Goal: Use online tool/utility: Utilize a website feature to perform a specific function

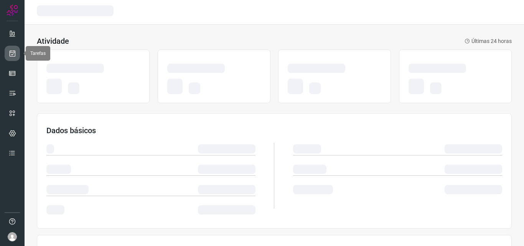
click at [17, 59] on link at bounding box center [12, 53] width 15 height 15
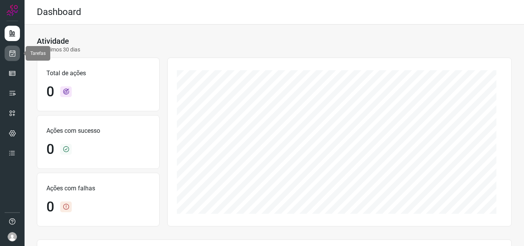
click at [11, 54] on icon at bounding box center [12, 54] width 8 height 8
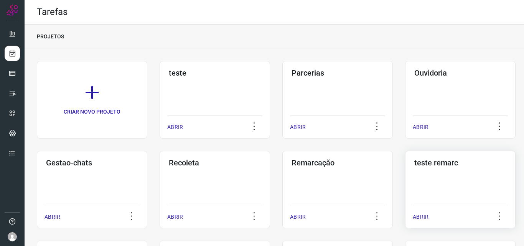
click at [440, 183] on div "teste remarc ABRIR" at bounding box center [460, 190] width 111 height 78
click at [339, 193] on div "Remarcação ABRIR" at bounding box center [338, 190] width 111 height 78
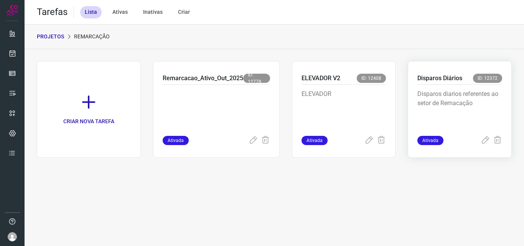
click at [441, 107] on p "Disparos diarios referentes ao setor de Remacação" at bounding box center [460, 108] width 85 height 38
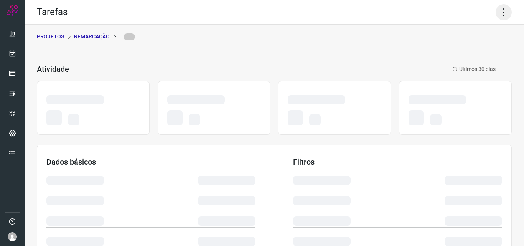
click at [497, 9] on icon at bounding box center [504, 12] width 16 height 16
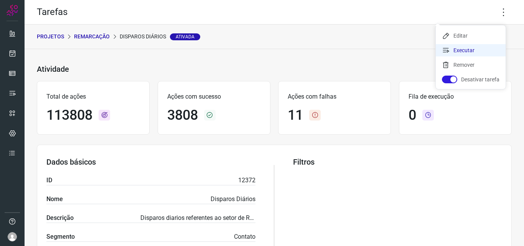
click at [466, 50] on li "Executar" at bounding box center [471, 50] width 70 height 12
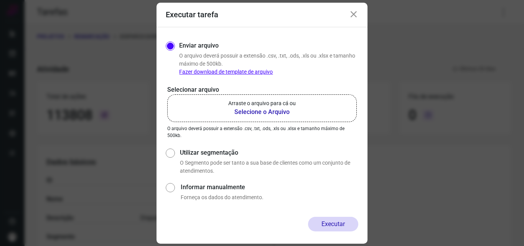
click at [273, 99] on p "Arraste o arquivo para cá ou" at bounding box center [262, 103] width 68 height 8
click at [0, 0] on input "Arraste o arquivo para cá ou Selecione o Arquivo" at bounding box center [0, 0] width 0 height 0
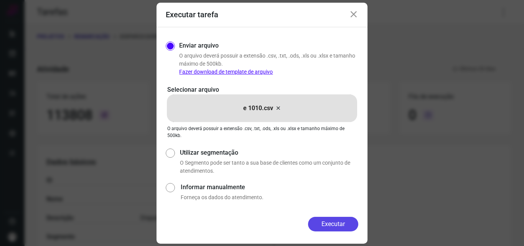
click at [328, 225] on button "Executar" at bounding box center [333, 224] width 50 height 15
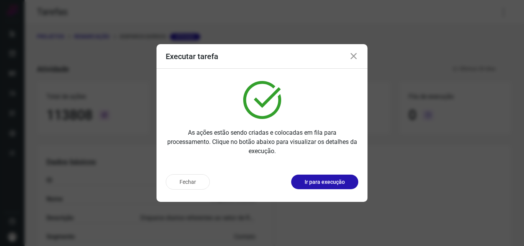
click at [334, 187] on button "Ir para execução" at bounding box center [324, 182] width 67 height 15
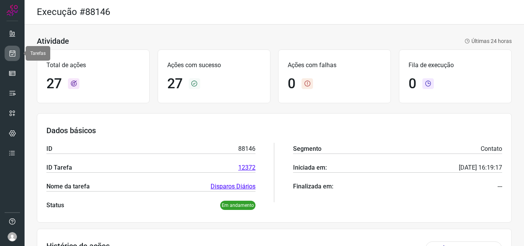
click at [13, 56] on icon at bounding box center [12, 54] width 8 height 8
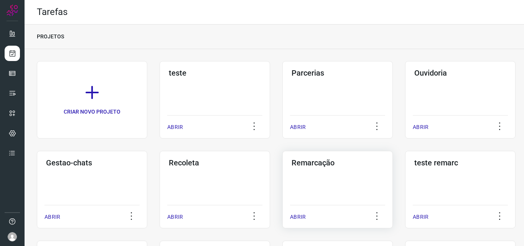
click at [340, 210] on div "ABRIR" at bounding box center [337, 214] width 95 height 19
click at [348, 175] on div "Remarcação ABRIR" at bounding box center [338, 190] width 111 height 78
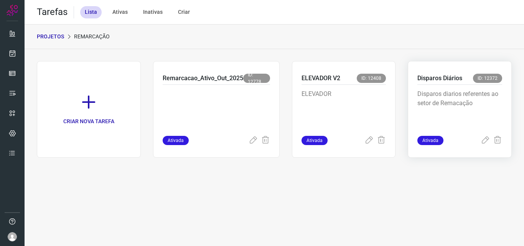
click at [492, 100] on p "Disparos diarios referentes ao setor de Remacação" at bounding box center [460, 108] width 85 height 38
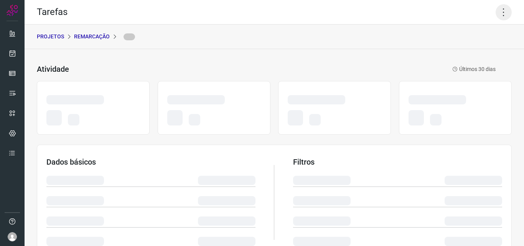
click at [500, 11] on icon at bounding box center [504, 12] width 16 height 16
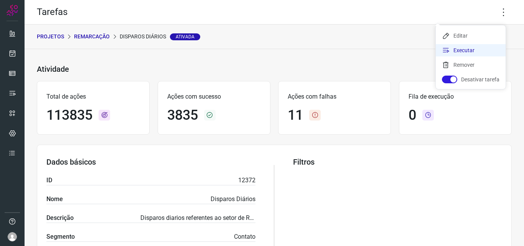
click at [475, 48] on li "Executar" at bounding box center [471, 50] width 70 height 12
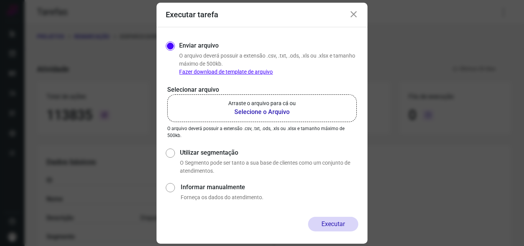
click at [294, 98] on label "Arraste o arquivo para cá ou Selecione o Arquivo" at bounding box center [262, 108] width 190 height 28
click at [0, 0] on input "Arraste o arquivo para cá ou Selecione o Arquivo" at bounding box center [0, 0] width 0 height 0
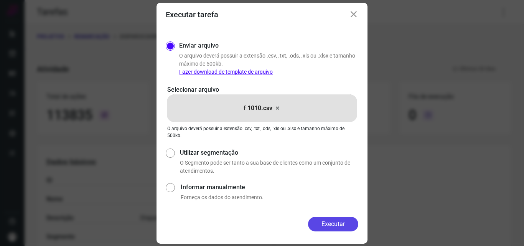
click at [329, 224] on button "Executar" at bounding box center [333, 224] width 50 height 15
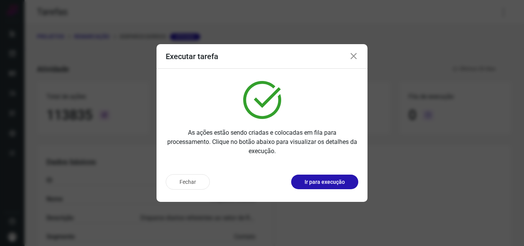
click at [334, 183] on p "Ir para execução" at bounding box center [325, 182] width 40 height 8
